Goal: Task Accomplishment & Management: Complete application form

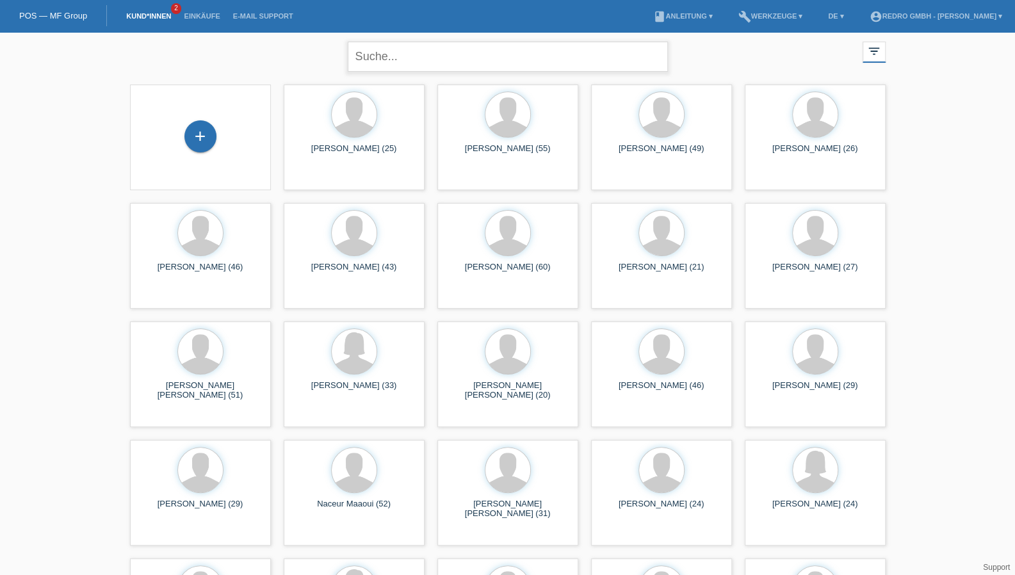
click at [391, 54] on input "text" at bounding box center [508, 57] width 320 height 30
type input "ilin ivanov"
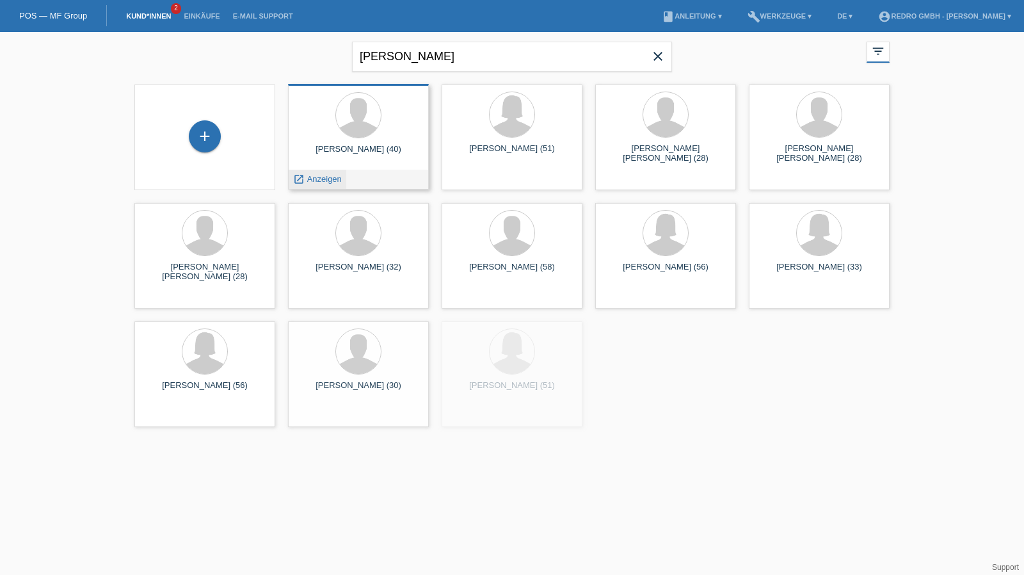
click at [328, 175] on span "Anzeigen" at bounding box center [324, 179] width 35 height 10
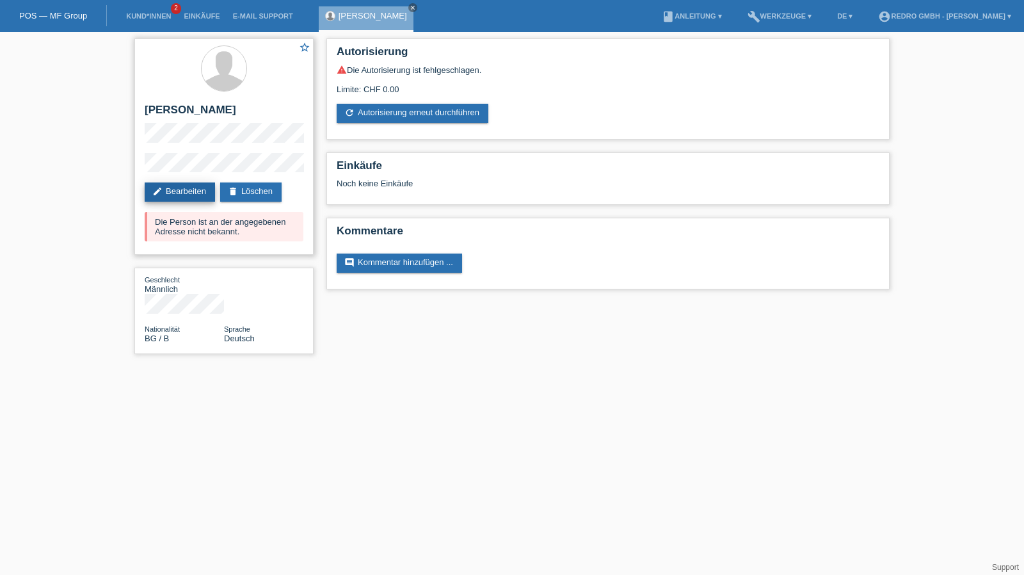
click at [199, 185] on link "edit Bearbeiten" at bounding box center [180, 191] width 70 height 19
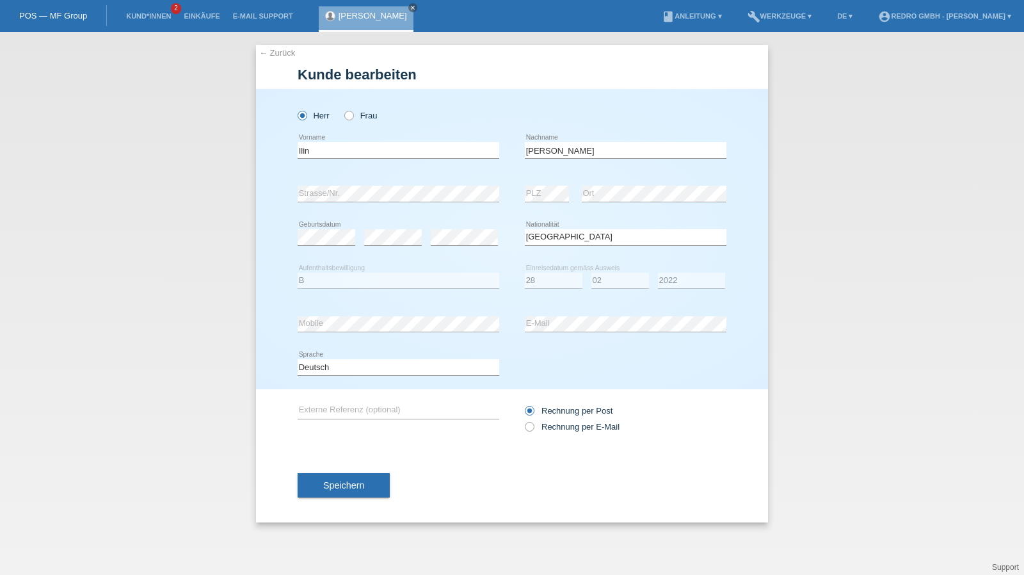
select select "BG"
select select "B"
select select "28"
select select "02"
select select "2022"
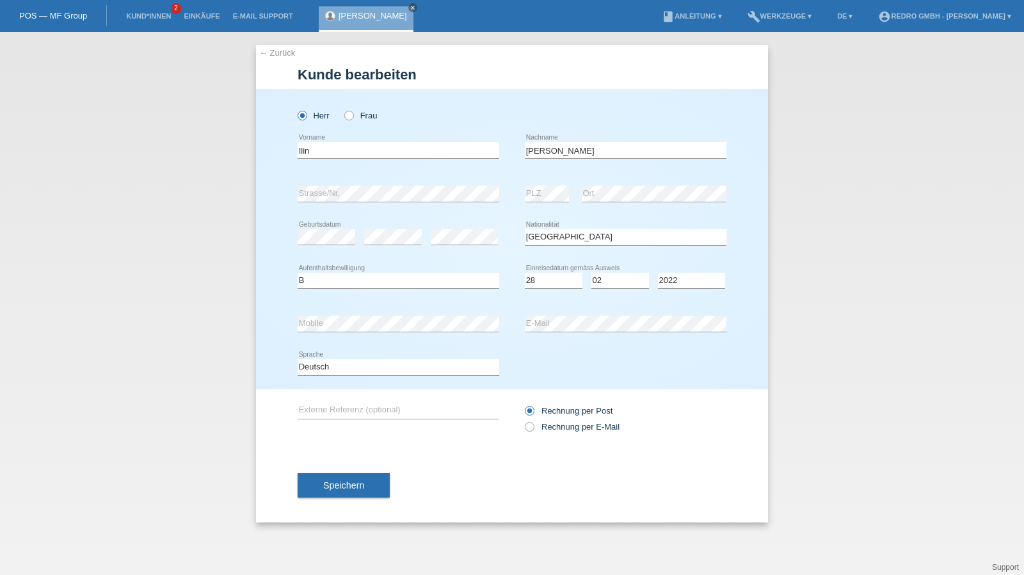
click at [633, 204] on div "error Ort" at bounding box center [654, 194] width 145 height 44
click at [341, 506] on div "Speichern" at bounding box center [512, 485] width 429 height 74
click at [341, 505] on div "Speichern" at bounding box center [512, 485] width 429 height 74
click at [345, 492] on button "Speichern" at bounding box center [344, 485] width 92 height 24
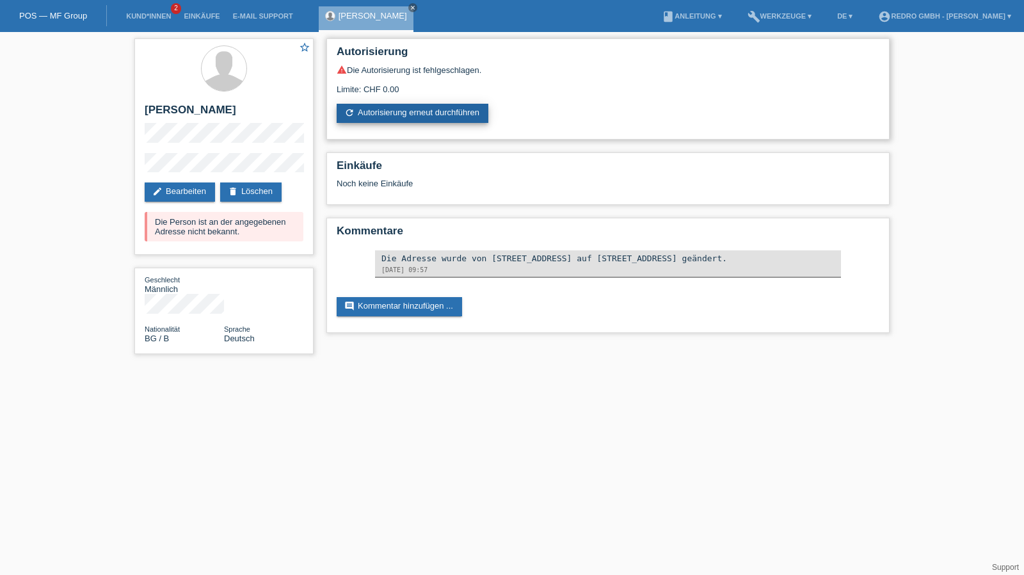
click at [448, 113] on link "refresh Autorisierung erneut durchführen" at bounding box center [413, 113] width 152 height 19
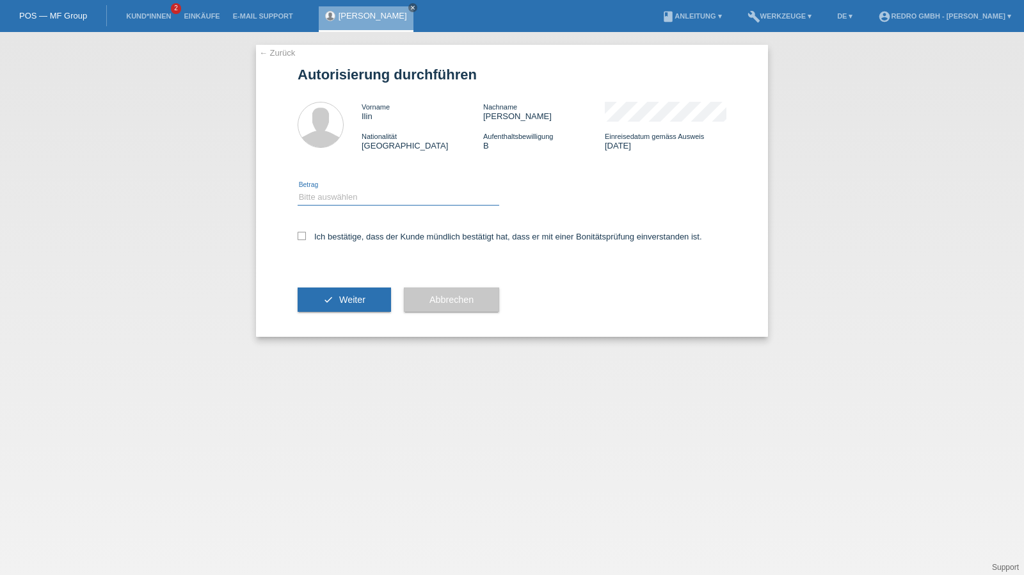
drag, startPoint x: 323, startPoint y: 197, endPoint x: 330, endPoint y: 204, distance: 10.0
click at [323, 197] on select "Bitte auswählen CHF 1.00 - CHF 499.00 CHF 500.00 - CHF 1'999.00 CHF 2'000.00 - …" at bounding box center [399, 197] width 202 height 15
select select "1"
click at [298, 190] on select "Bitte auswählen CHF 1.00 - CHF 499.00 CHF 500.00 - CHF 1'999.00 CHF 2'000.00 - …" at bounding box center [399, 197] width 202 height 15
click at [337, 232] on div "Ich bestätige, dass der Kunde mündlich bestätigt hat, dass er mit einer Bonität…" at bounding box center [512, 241] width 429 height 44
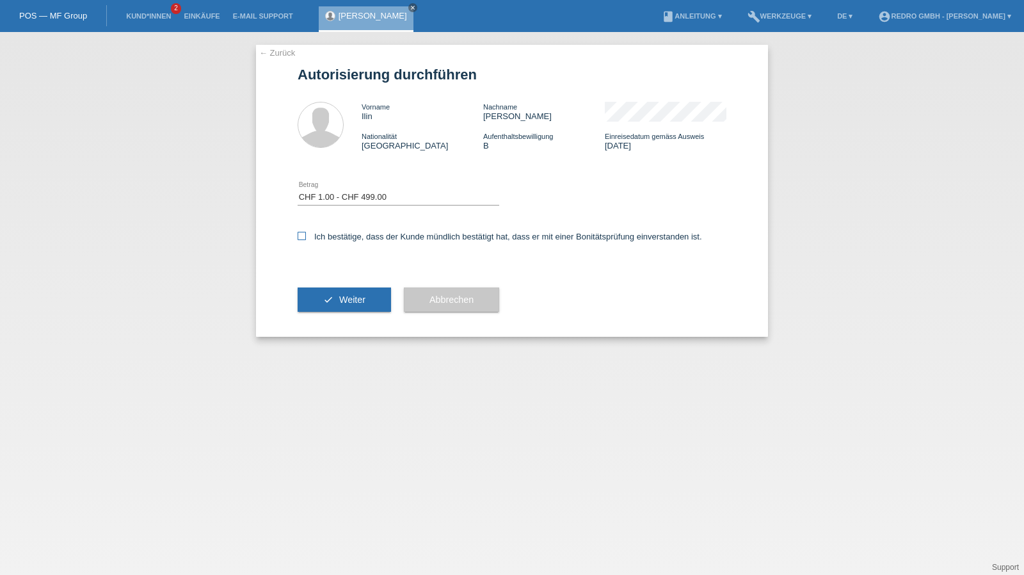
click at [339, 236] on label "Ich bestätige, dass der Kunde mündlich bestätigt hat, dass er mit einer Bonität…" at bounding box center [500, 237] width 405 height 10
click at [306, 236] on input "Ich bestätige, dass der Kunde mündlich bestätigt hat, dass er mit einer Bonität…" at bounding box center [302, 236] width 8 height 8
checkbox input "true"
click at [315, 324] on div "check Weiter" at bounding box center [344, 300] width 93 height 74
click at [325, 296] on icon "check" at bounding box center [328, 300] width 10 height 10
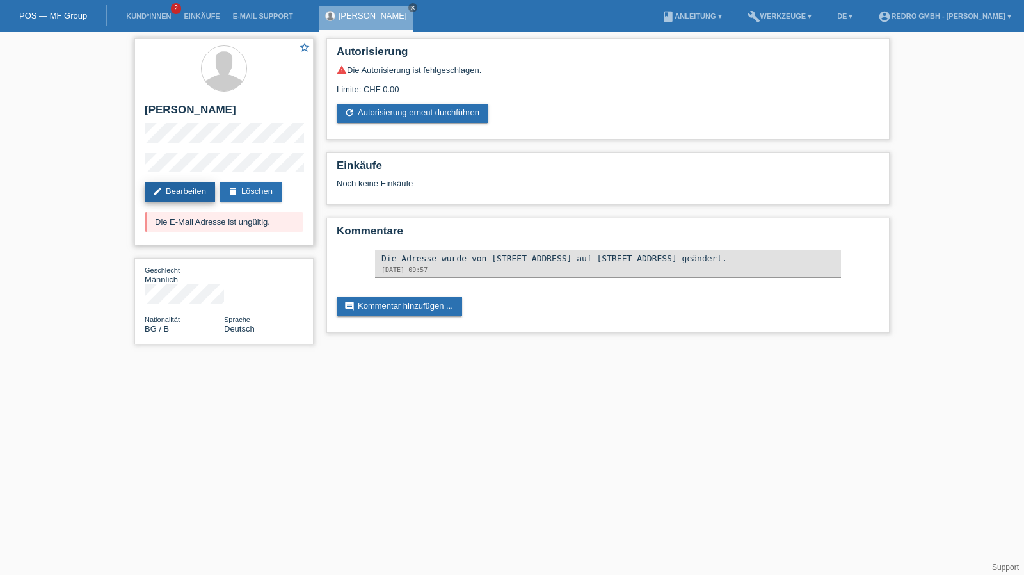
click at [190, 196] on link "edit Bearbeiten" at bounding box center [180, 191] width 70 height 19
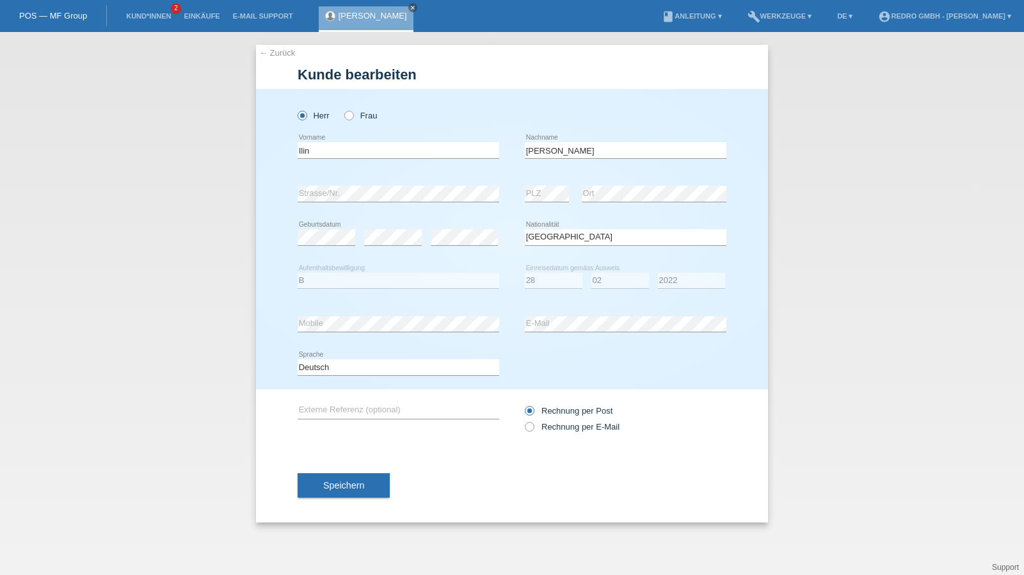
select select "BG"
select select "B"
select select "28"
select select "02"
select select "2022"
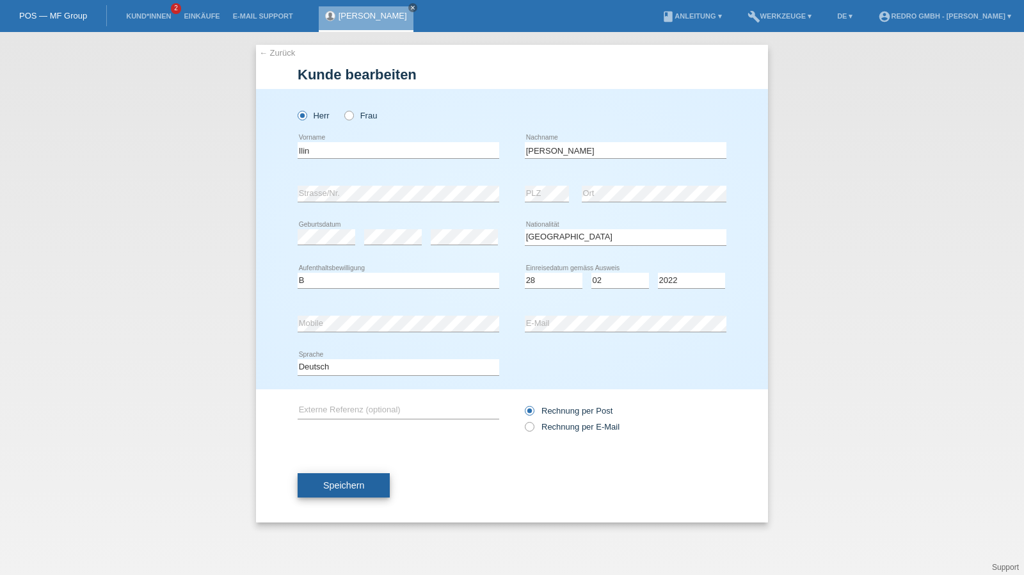
click at [362, 492] on button "Speichern" at bounding box center [344, 485] width 92 height 24
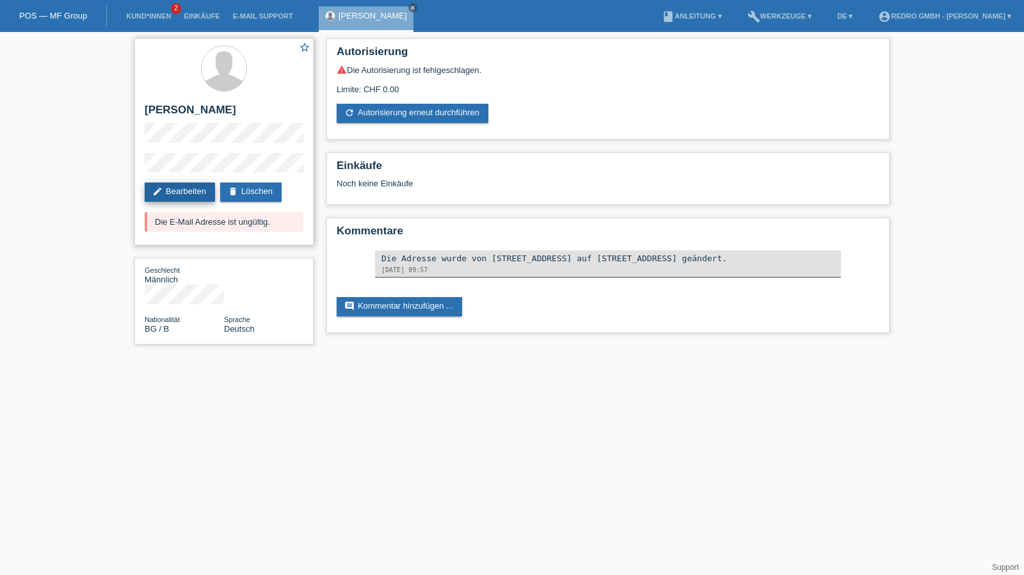
click at [180, 182] on link "edit Bearbeiten" at bounding box center [180, 191] width 70 height 19
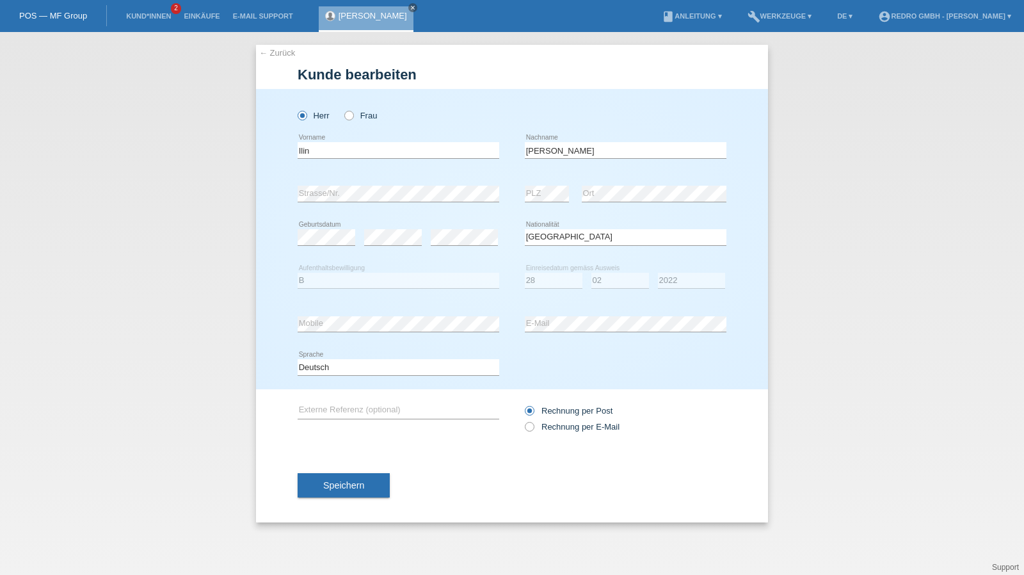
select select "BG"
select select "B"
select select "28"
select select "02"
select select "2022"
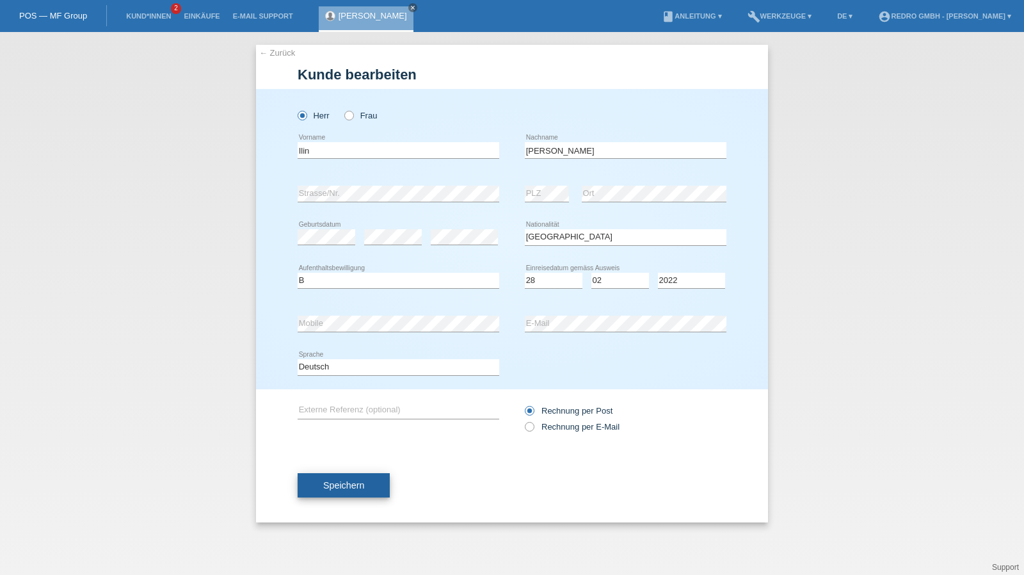
click at [356, 494] on button "Speichern" at bounding box center [344, 485] width 92 height 24
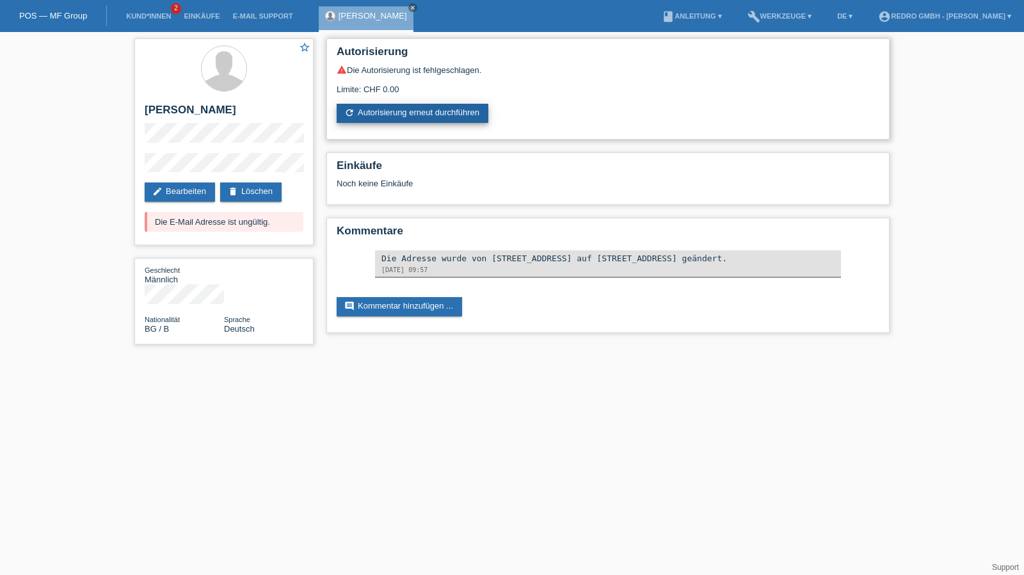
click at [385, 120] on link "refresh Autorisierung erneut durchführen" at bounding box center [413, 113] width 152 height 19
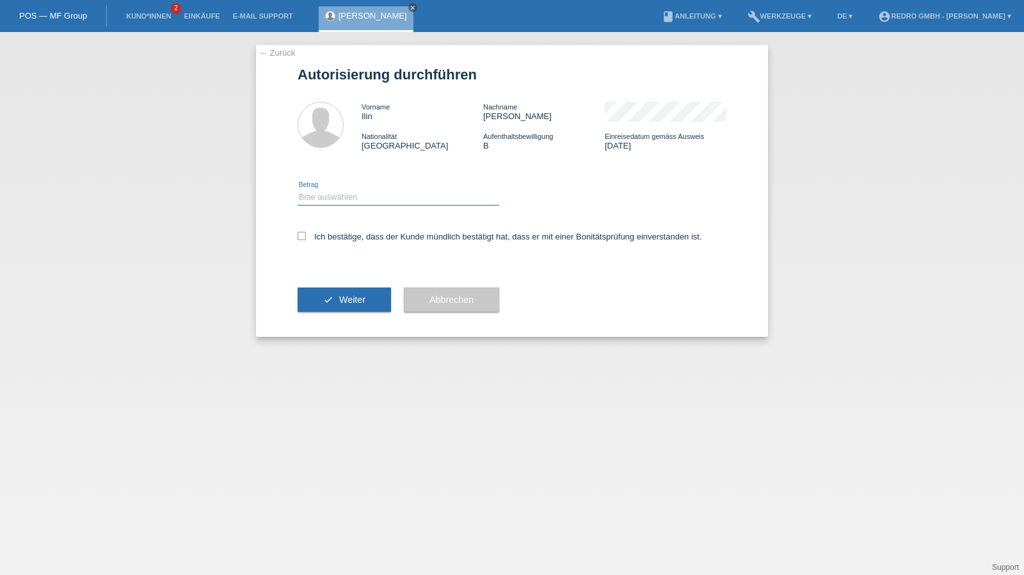
click at [362, 203] on select "Bitte auswählen CHF 1.00 - CHF 499.00 CHF 500.00 - CHF 1'999.00 CHF 2'000.00 - …" at bounding box center [399, 197] width 202 height 15
select select "1"
click at [298, 190] on select "Bitte auswählen CHF 1.00 - CHF 499.00 CHF 500.00 - CHF 1'999.00 CHF 2'000.00 - …" at bounding box center [399, 197] width 202 height 15
click at [350, 238] on label "Ich bestätige, dass der Kunde mündlich bestätigt hat, dass er mit einer Bonität…" at bounding box center [500, 237] width 405 height 10
click at [306, 238] on input "Ich bestätige, dass der Kunde mündlich bestätigt hat, dass er mit einer Bonität…" at bounding box center [302, 236] width 8 height 8
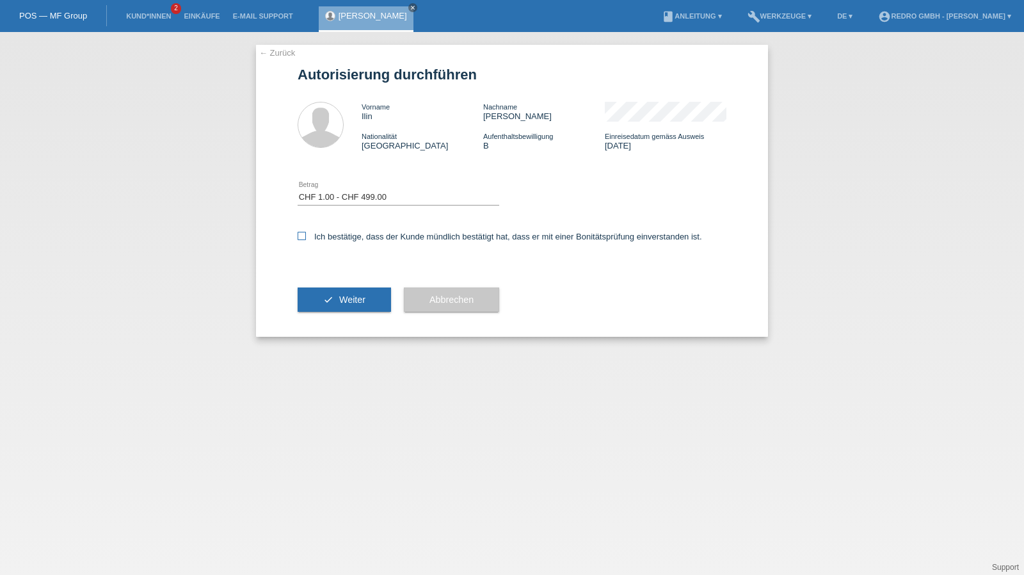
checkbox input "true"
click at [347, 283] on div "check Weiter" at bounding box center [344, 300] width 93 height 74
click at [345, 287] on div "check Weiter" at bounding box center [344, 300] width 93 height 74
click at [343, 293] on button "check Weiter" at bounding box center [344, 299] width 93 height 24
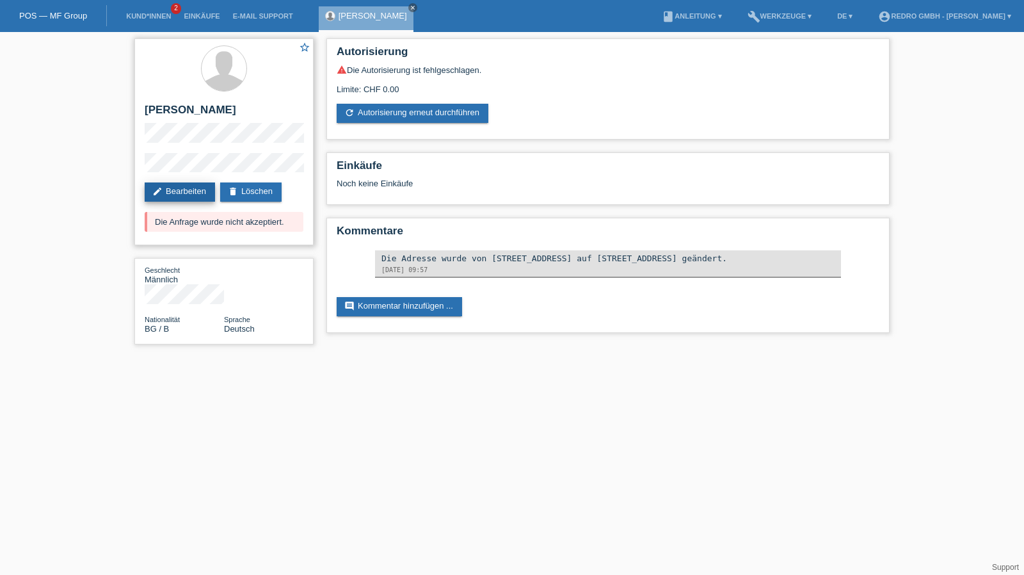
click at [166, 191] on link "edit Bearbeiten" at bounding box center [180, 191] width 70 height 19
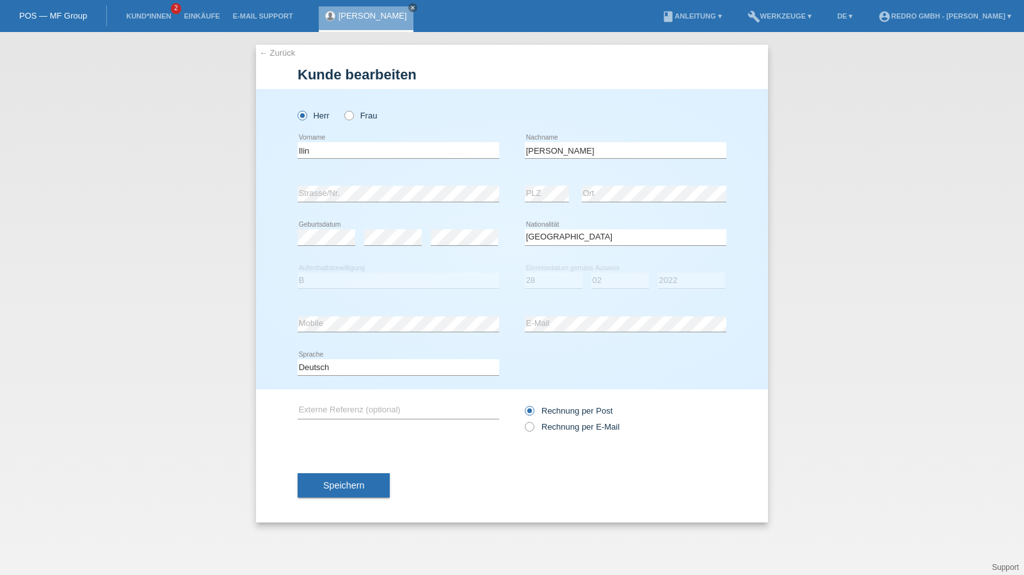
select select "BG"
select select "B"
select select "28"
select select "02"
select select "2022"
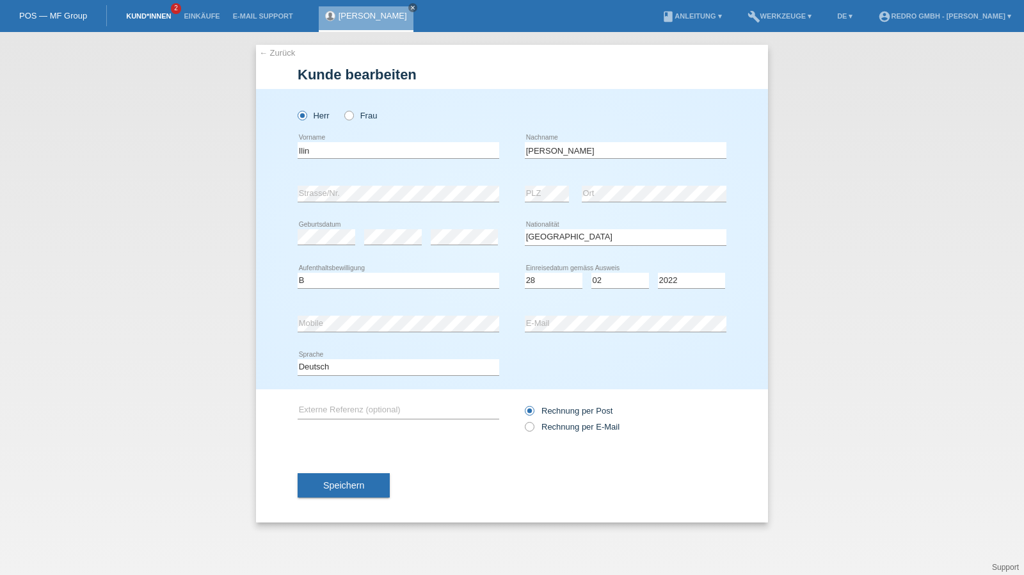
click at [135, 17] on link "Kund*innen" at bounding box center [149, 16] width 58 height 8
